Goal: Task Accomplishment & Management: Complete application form

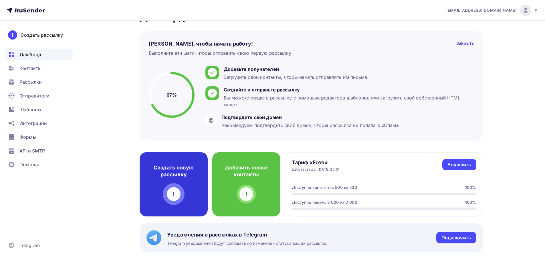
scroll to position [29, 0]
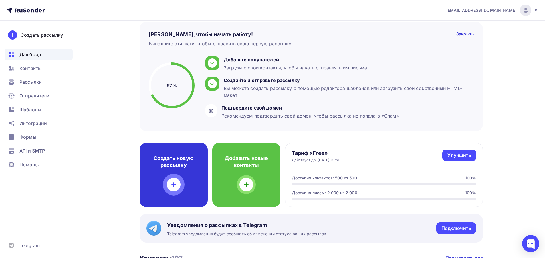
click at [183, 185] on div "Создать новую рассылку" at bounding box center [174, 175] width 68 height 64
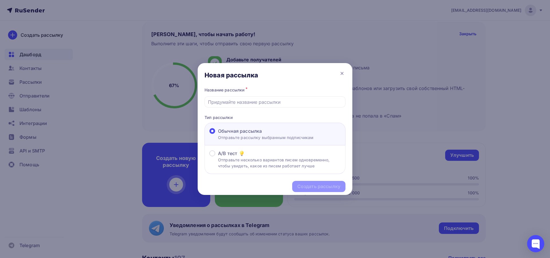
click at [351, 76] on div "Новая рассылка" at bounding box center [274, 74] width 155 height 23
click at [352, 80] on div "Новая рассылка Название рассылки * Тип рассылки Обычная рассылка Отправьте расс…" at bounding box center [275, 129] width 550 height 258
click at [349, 74] on div "Новая рассылка" at bounding box center [274, 74] width 155 height 23
click at [341, 73] on icon at bounding box center [342, 73] width 2 height 2
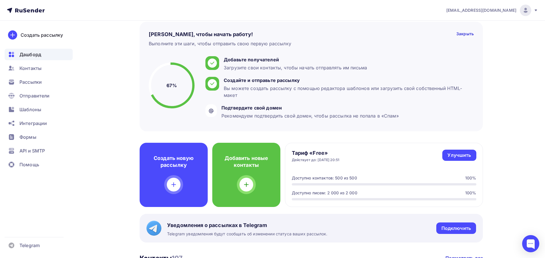
click at [346, 74] on div "Новая рассылка" at bounding box center [272, 74] width 155 height 23
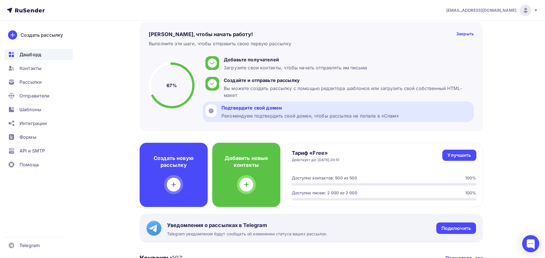
click at [271, 110] on div "Подтвердите свой домен" at bounding box center [310, 107] width 177 height 7
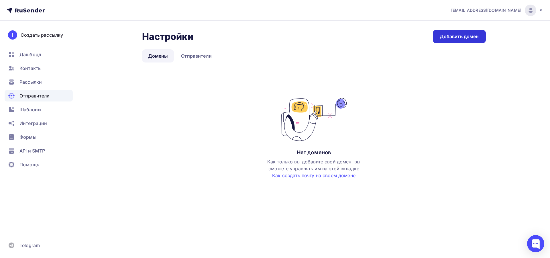
click at [442, 42] on link "Добавить домен" at bounding box center [458, 36] width 53 height 13
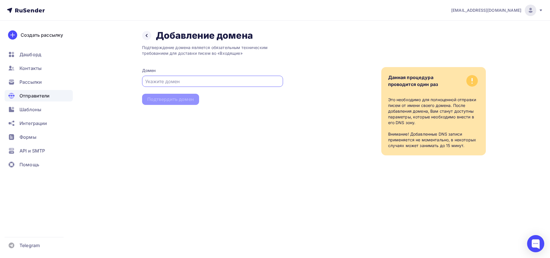
paste input "[URL][DOMAIN_NAME]"
type input "h"
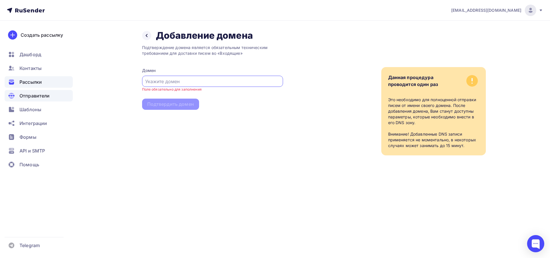
click at [22, 81] on span "Рассылки" at bounding box center [30, 81] width 22 height 7
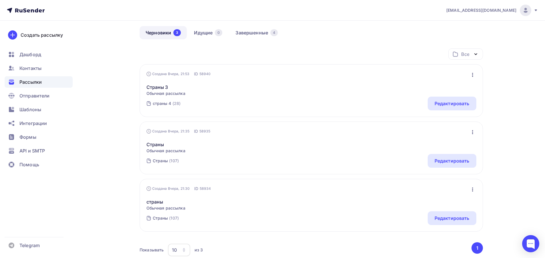
scroll to position [57, 0]
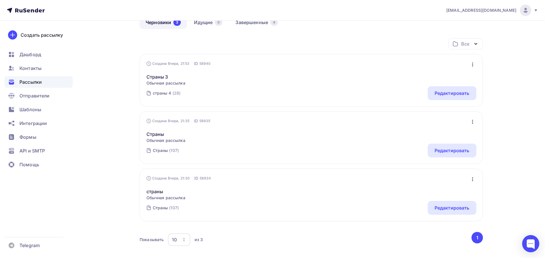
click at [235, 20] on nav "[EMAIL_ADDRESS][DOMAIN_NAME] Аккаунт Тарифы Выйти Создать рассылку [GEOGRAPHIC_…" at bounding box center [272, 10] width 545 height 21
click at [235, 23] on link "Завершенные 4" at bounding box center [257, 22] width 54 height 13
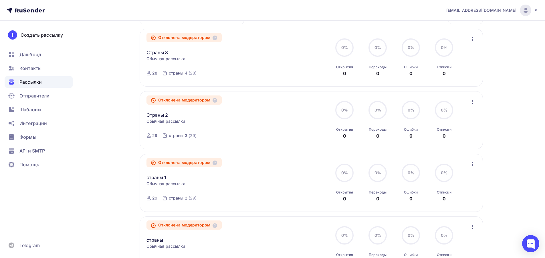
scroll to position [86, 0]
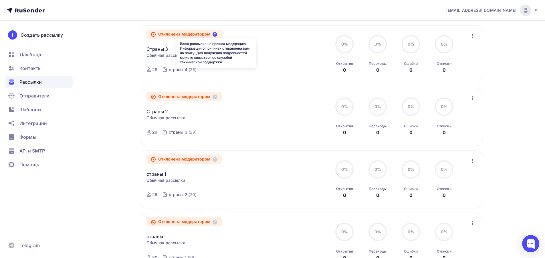
click at [217, 35] on icon at bounding box center [215, 34] width 5 height 5
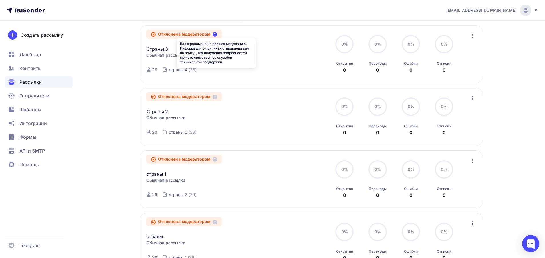
click at [217, 35] on icon at bounding box center [215, 34] width 5 height 5
click at [475, 36] on icon "button" at bounding box center [472, 35] width 7 height 7
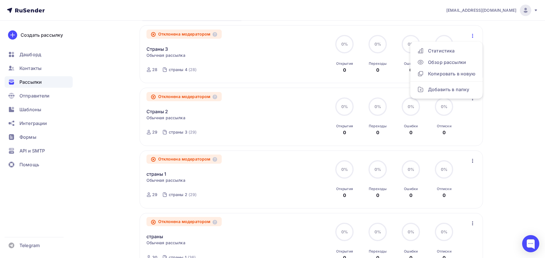
click at [518, 66] on div "[EMAIL_ADDRESS][DOMAIN_NAME] Аккаунт Тарифы Выйти Создать рассылку [GEOGRAPHIC_…" at bounding box center [272, 126] width 545 height 425
click at [505, 61] on div "Получайте автоматические уведомления о статусе ваших рассылок прямо в Telegram.…" at bounding box center [272, 137] width 469 height 405
click at [499, 58] on div "Получайте автоматические уведомления о статусе ваших рассылок прямо в Telegram.…" at bounding box center [272, 137] width 469 height 405
click at [497, 57] on div "Получайте автоматические уведомления о статусе ваших рассылок прямо в Telegram.…" at bounding box center [272, 137] width 469 height 405
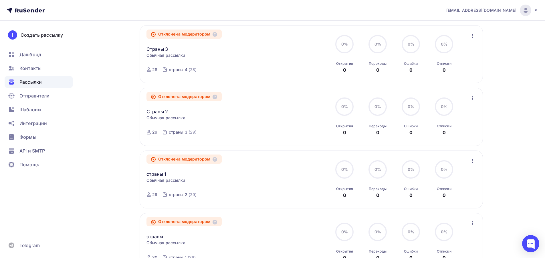
click at [495, 58] on div "Получайте автоматические уведомления о статусе ваших рассылок прямо в Telegram.…" at bounding box center [272, 137] width 469 height 405
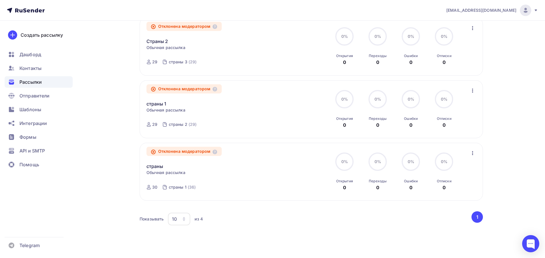
scroll to position [168, 0]
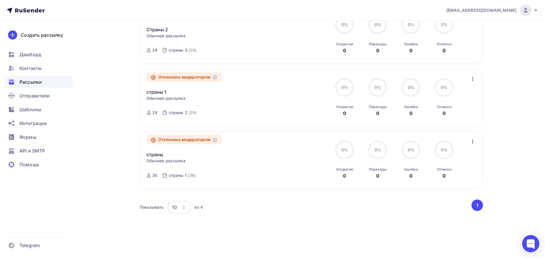
click at [171, 143] on div "Отклонена модератором" at bounding box center [185, 139] width 76 height 9
click at [174, 139] on div "Отклонена модератором" at bounding box center [185, 139] width 76 height 9
click at [175, 137] on div "Отклонена модератором" at bounding box center [185, 139] width 76 height 9
